Goal: Browse casually: Explore the website without a specific task or goal

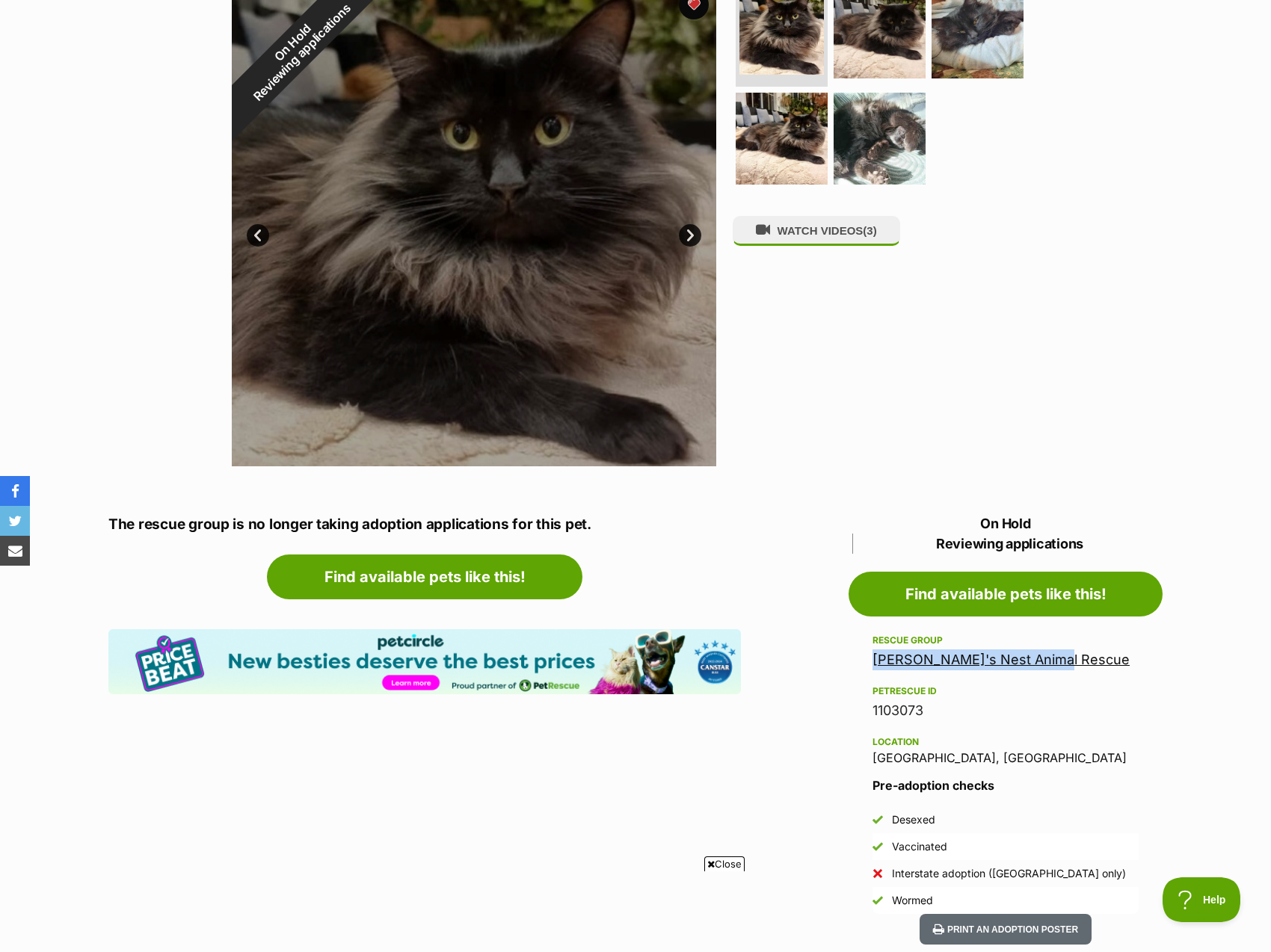
scroll to position [150, 0]
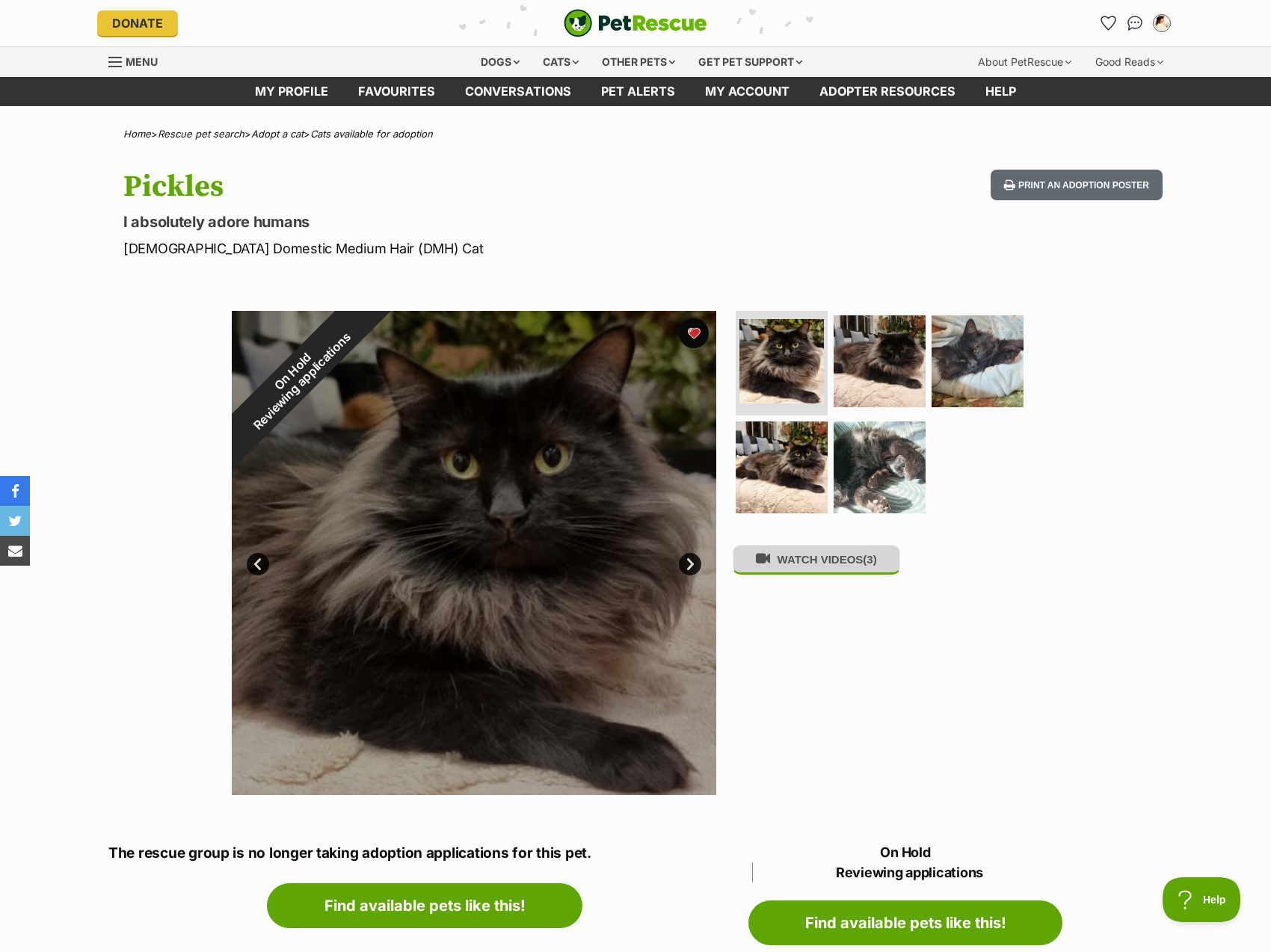
click at [790, 574] on button "WATCH VIDEOS (3)" at bounding box center [816, 559] width 167 height 29
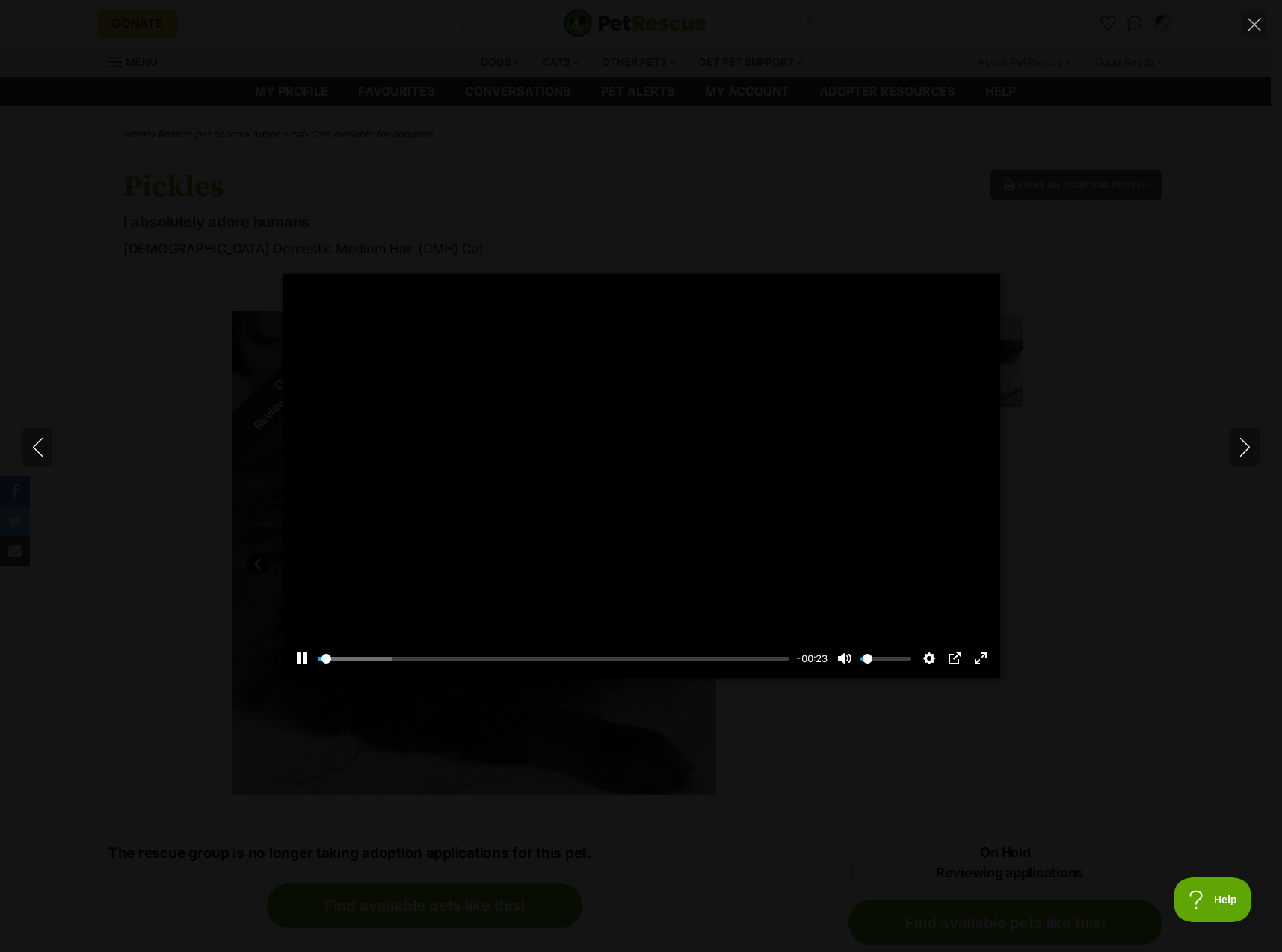
click at [665, 486] on div at bounding box center [641, 476] width 718 height 404
type input "8.71"
type input "0.5"
type input "9.79"
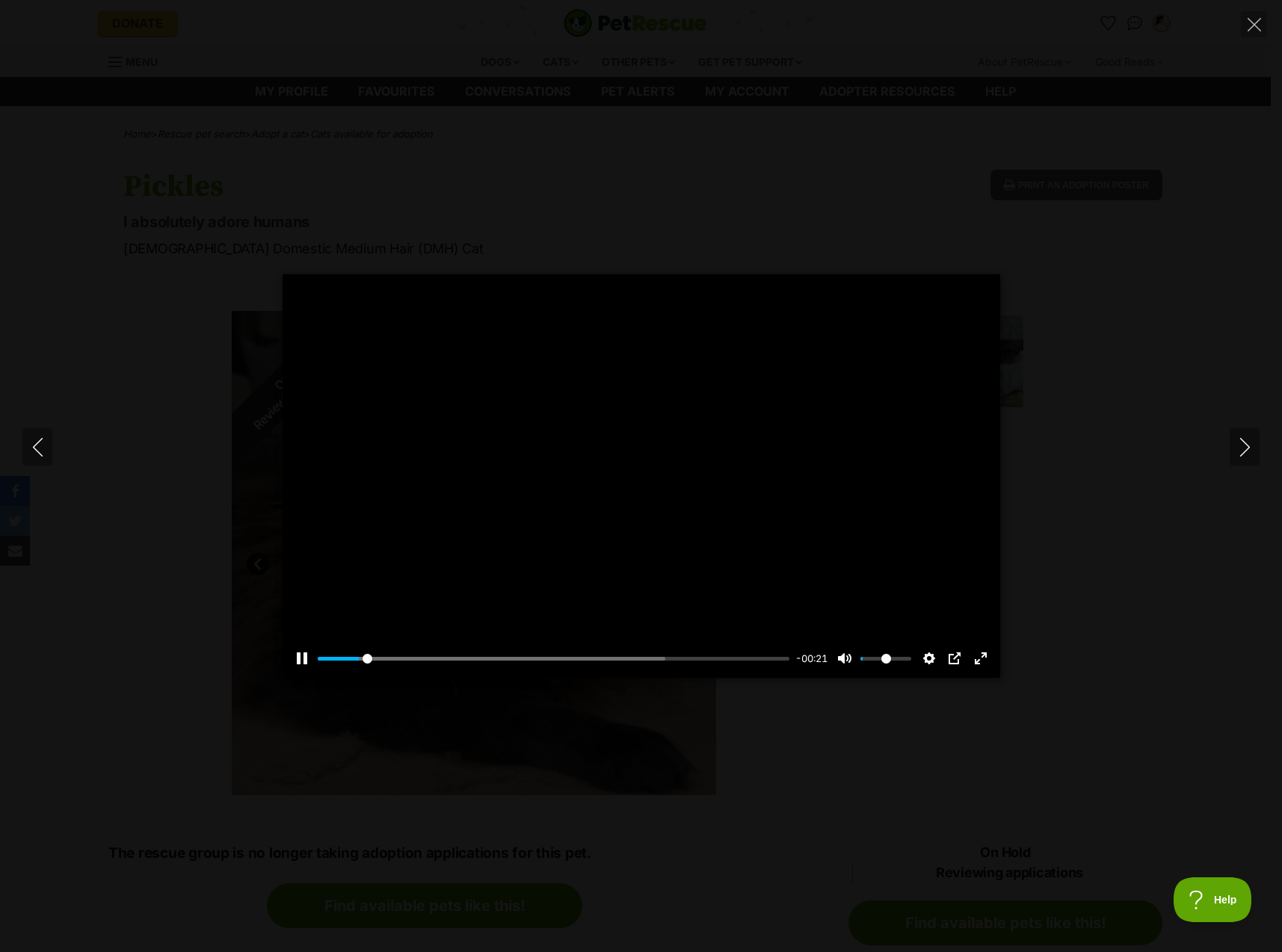
type input "0.5"
click at [887, 661] on input "Volume" at bounding box center [885, 658] width 51 height 14
click at [1257, 20] on icon "Close" at bounding box center [1255, 25] width 13 height 13
type input "24.37"
